Goal: Task Accomplishment & Management: Use online tool/utility

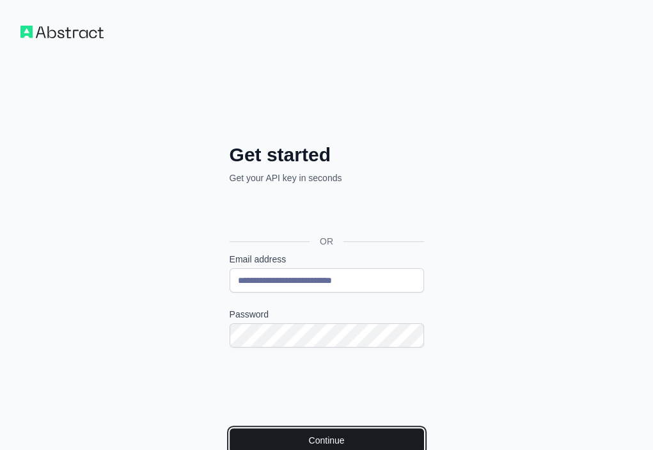
click at [230, 428] on button "Continue" at bounding box center [327, 440] width 194 height 24
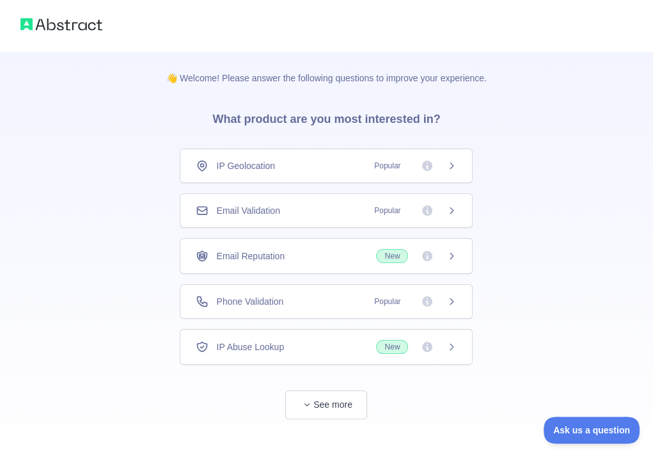
click at [329, 207] on div "Email Validation Popular" at bounding box center [326, 210] width 261 height 13
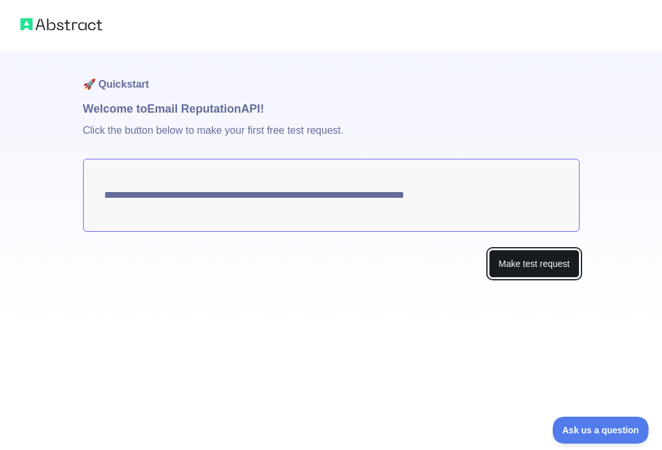
click at [505, 265] on button "Make test request" at bounding box center [534, 263] width 90 height 29
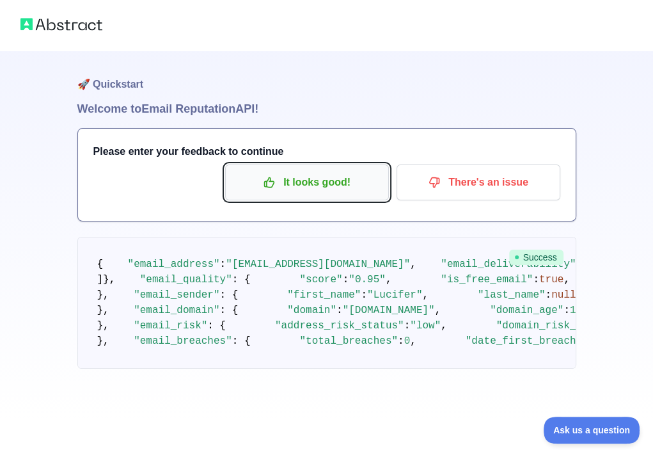
click at [304, 185] on p "It looks good!" at bounding box center [307, 182] width 145 height 22
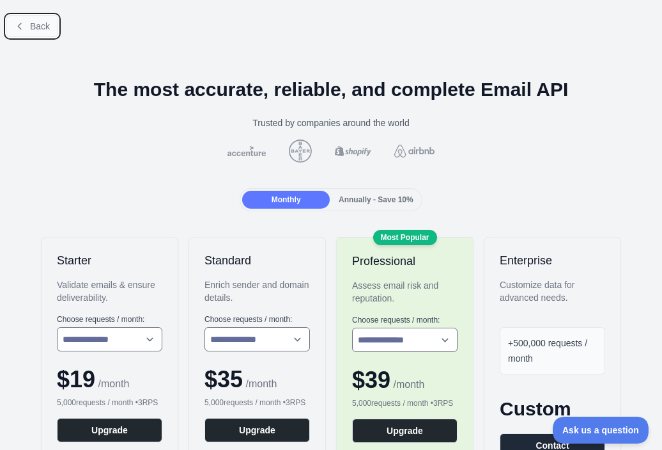
click at [19, 26] on icon at bounding box center [19, 26] width 3 height 6
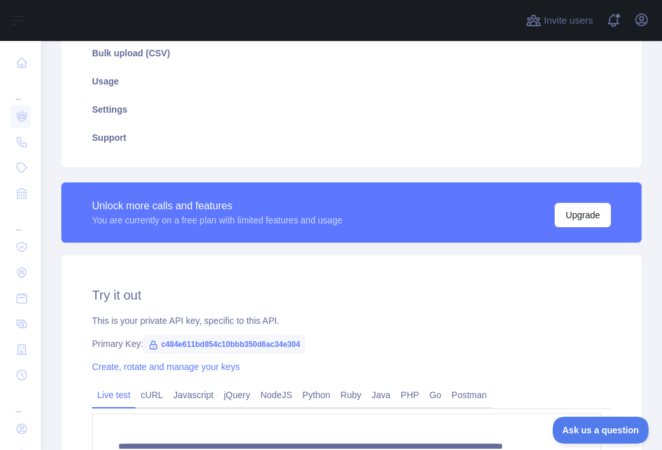
scroll to position [256, 0]
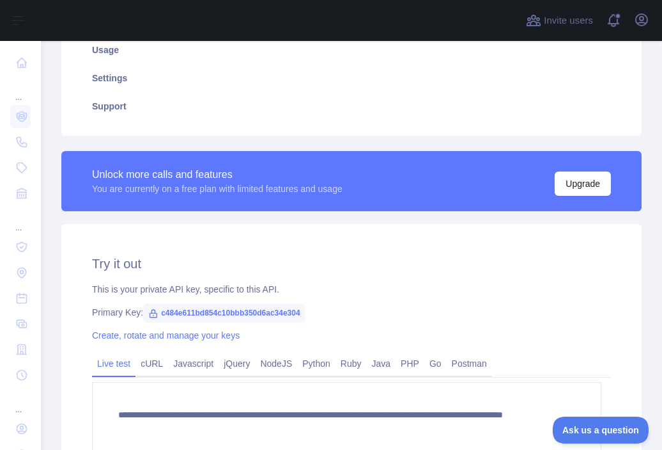
click at [279, 312] on span "c484e611bd854c10bbb350d6ac34e304" at bounding box center [224, 312] width 162 height 19
copy span "c484e611bd854c10bbb350d6ac34e304"
